Goal: Find contact information: Find contact information

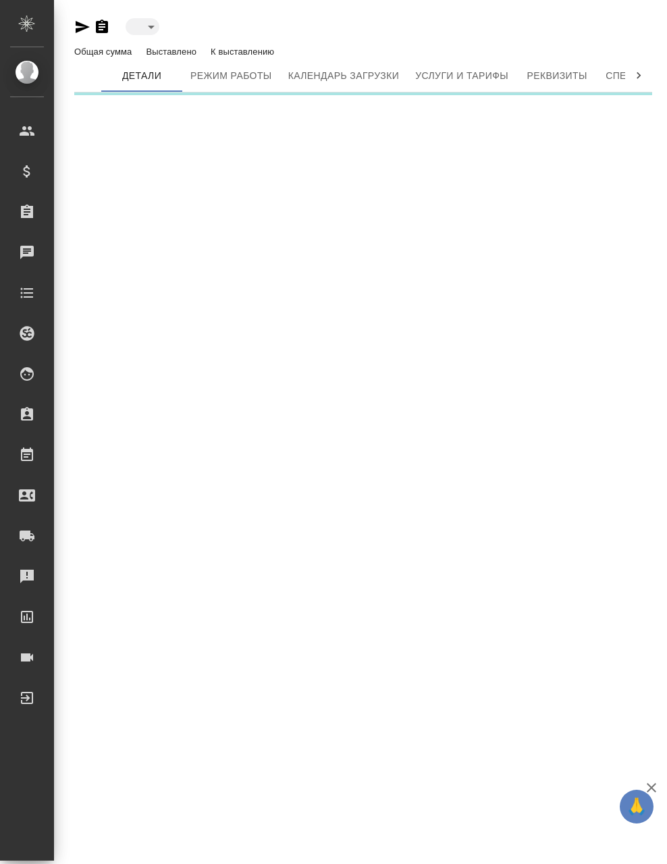
type input "active"
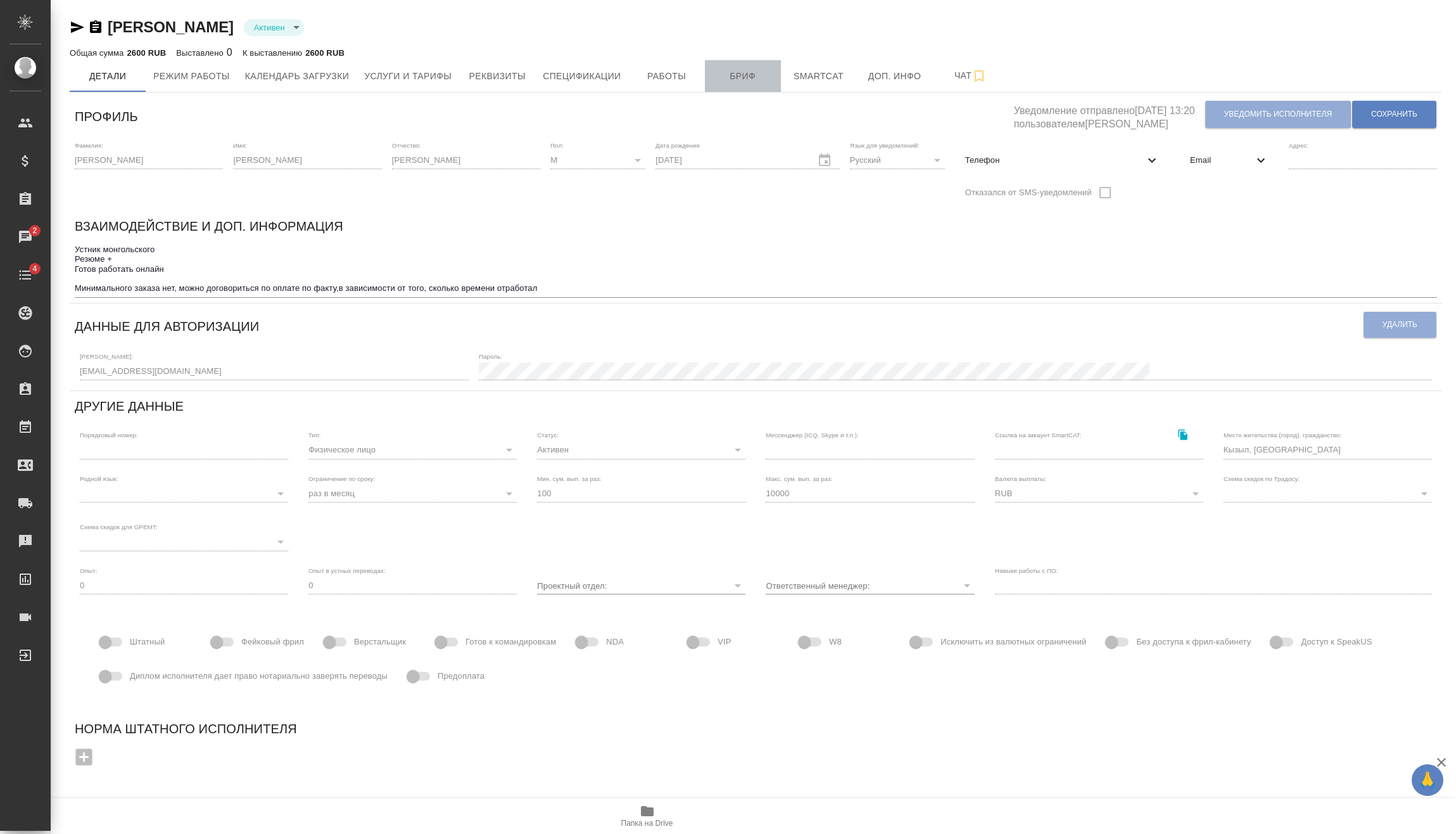
click at [625, 63] on button "Бриф" at bounding box center [743, 76] width 76 height 32
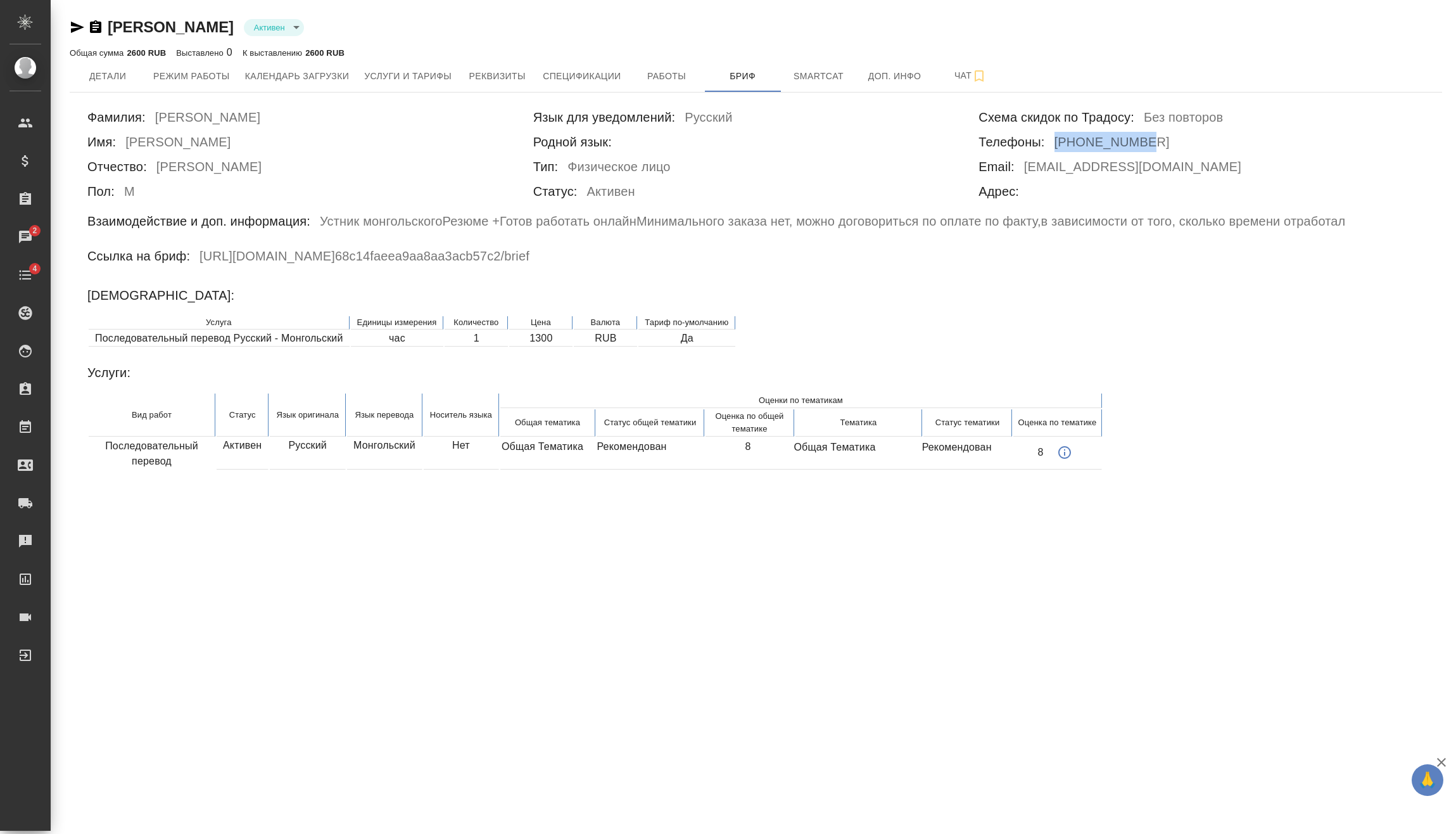
drag, startPoint x: 1148, startPoint y: 141, endPoint x: 1052, endPoint y: 139, distance: 96.0
click at [625, 139] on div "Телефоны: [PHONE_NUMBER]" at bounding box center [1201, 144] width 446 height 24
copy h6 "[PHONE_NUMBER]"
drag, startPoint x: 1029, startPoint y: 589, endPoint x: 1016, endPoint y: 425, distance: 164.5
click at [625, 587] on div ".cls-1 fill:#fff; AWATERA [PERSON_NAME] Спецификации Заказы 2 Чаты 4 Todo Проек…" at bounding box center [728, 417] width 1456 height 834
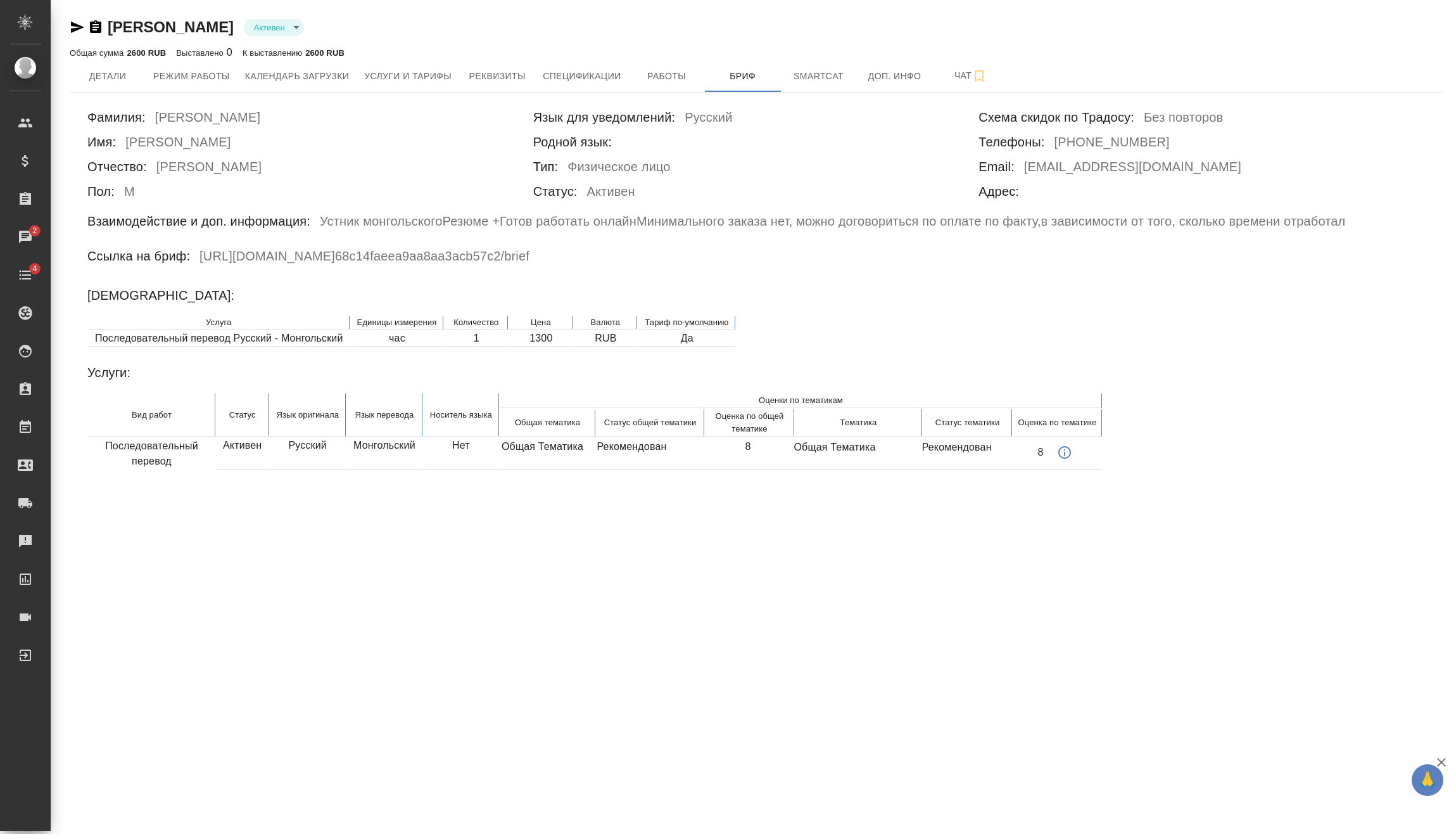
drag, startPoint x: 345, startPoint y: 27, endPoint x: 110, endPoint y: 25, distance: 235.0
click at [110, 25] on div "[PERSON_NAME] active" at bounding box center [756, 27] width 1372 height 21
copy link "[PERSON_NAME]"
